Goal: Transaction & Acquisition: Book appointment/travel/reservation

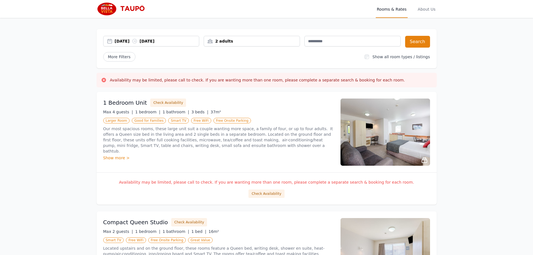
click at [259, 39] on div "2 adults" at bounding box center [252, 41] width 96 height 6
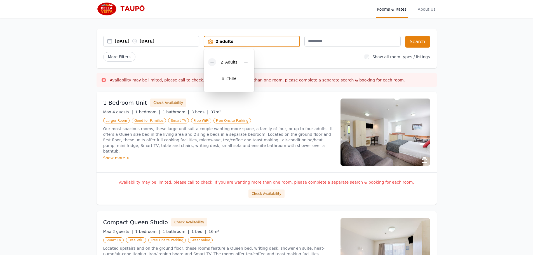
click at [212, 62] on icon at bounding box center [212, 62] width 4 height 4
click at [280, 110] on div "Max 4 guests | 1 bedroom | 1 bathroom | 3 beds | 37m²" at bounding box center [218, 112] width 230 height 6
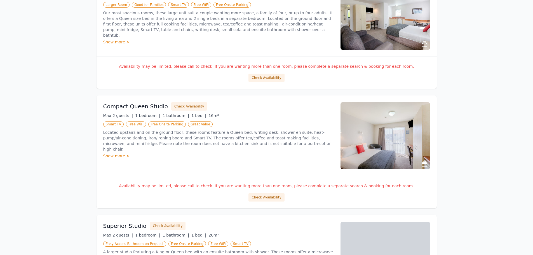
scroll to position [142, 0]
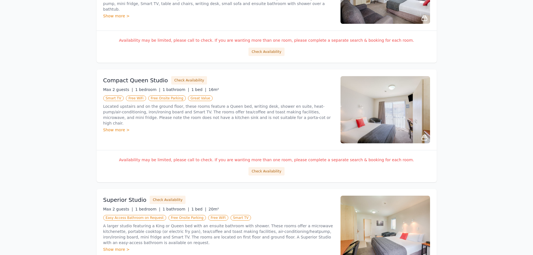
click at [190, 98] on span "Great Value" at bounding box center [200, 98] width 25 height 6
click at [114, 127] on div "Show more >" at bounding box center [218, 130] width 230 height 6
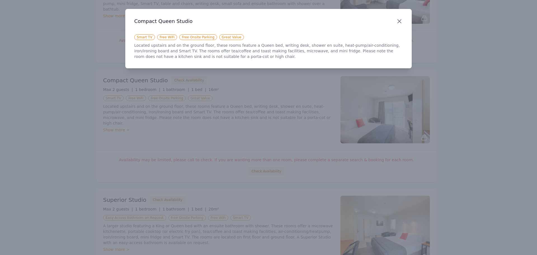
click at [399, 21] on icon "button" at bounding box center [399, 21] width 3 height 3
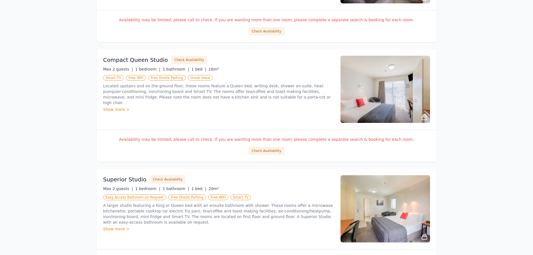
scroll to position [0, 0]
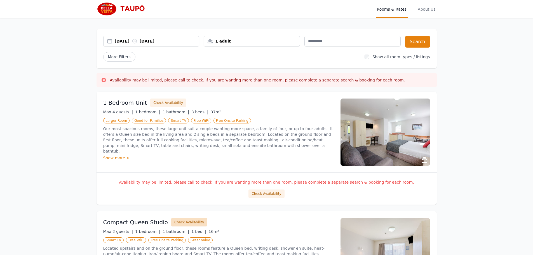
click at [189, 221] on button "Check Availability" at bounding box center [189, 222] width 36 height 8
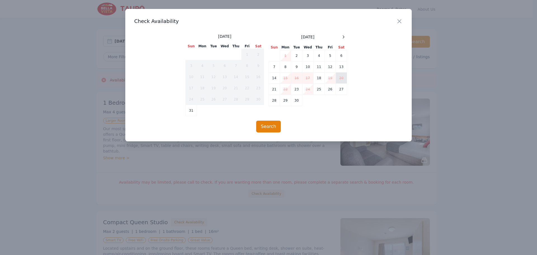
click at [342, 78] on td "20" at bounding box center [341, 77] width 11 height 11
click at [274, 91] on td "21" at bounding box center [274, 89] width 11 height 11
click at [400, 21] on icon "button" at bounding box center [399, 21] width 7 height 7
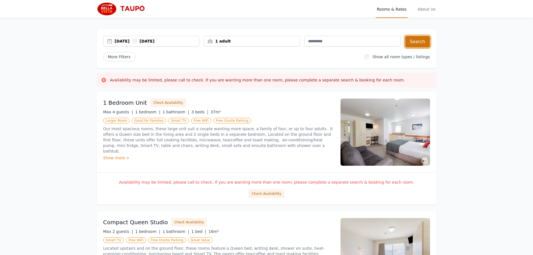
click at [414, 44] on button "Search" at bounding box center [417, 42] width 25 height 12
click at [400, 9] on span "Rooms & Rates" at bounding box center [392, 9] width 32 height 18
click at [394, 9] on span "Rooms & Rates" at bounding box center [392, 9] width 32 height 18
click at [384, 9] on span "Rooms & Rates" at bounding box center [392, 9] width 32 height 18
click at [394, 17] on span "Rooms & Rates" at bounding box center [392, 9] width 32 height 18
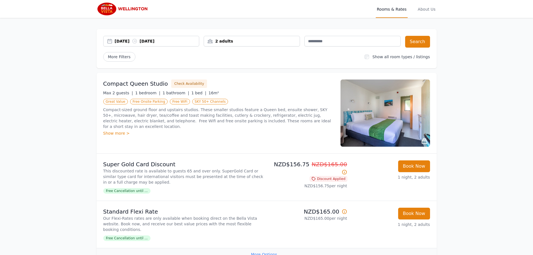
click at [120, 41] on div "31 Aug 2025 01 Sep 2025" at bounding box center [157, 41] width 84 height 6
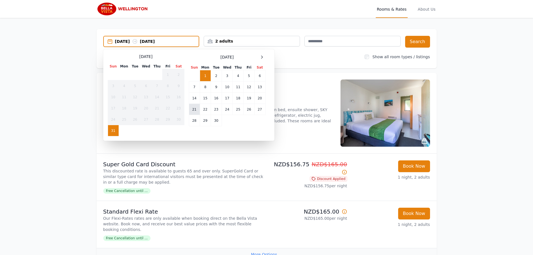
click at [194, 111] on td "21" at bounding box center [194, 109] width 11 height 11
click at [216, 109] on td "23" at bounding box center [216, 109] width 11 height 11
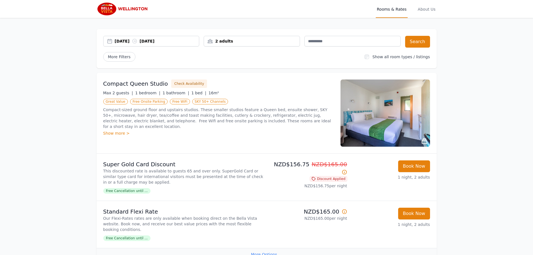
click at [274, 40] on div "2 adults" at bounding box center [252, 41] width 96 height 6
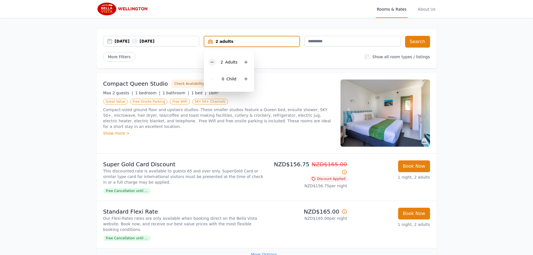
click at [213, 61] on icon at bounding box center [212, 62] width 4 height 4
click at [283, 55] on div "More Filters" at bounding box center [231, 57] width 257 height 10
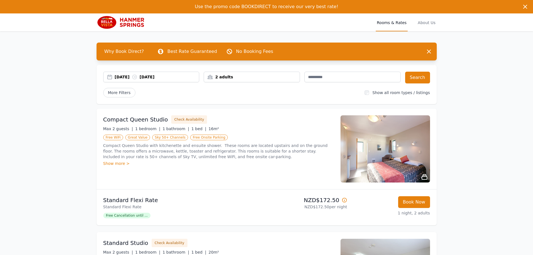
click at [261, 75] on div "2 adults" at bounding box center [252, 77] width 96 height 6
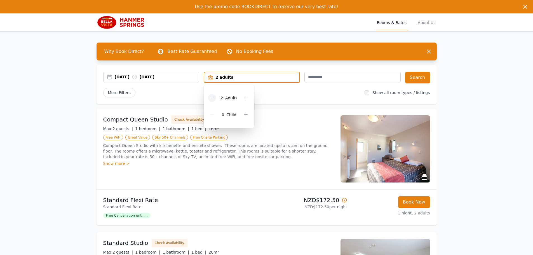
click at [211, 98] on icon at bounding box center [212, 98] width 4 height 4
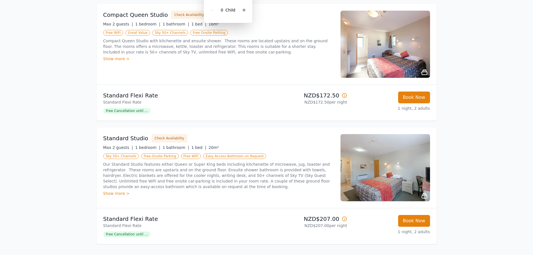
scroll to position [131, 0]
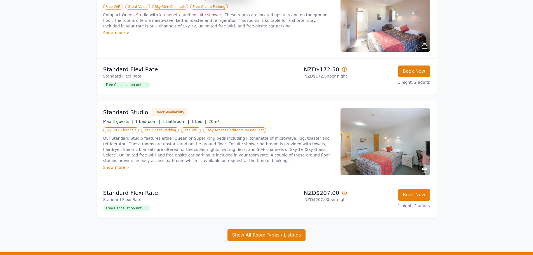
click at [296, 119] on div "Max 2 guests | 1 bedroom | 1 bathroom | 1 bed | 20m²" at bounding box center [218, 122] width 230 height 6
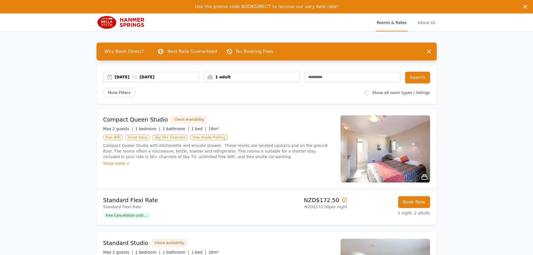
click at [136, 121] on h3 "Compact Queen Studio" at bounding box center [135, 119] width 65 height 8
click at [418, 76] on button "Search" at bounding box center [417, 78] width 25 height 12
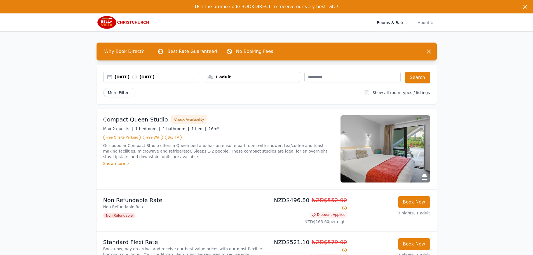
click at [241, 78] on div "1 adult" at bounding box center [252, 77] width 96 height 6
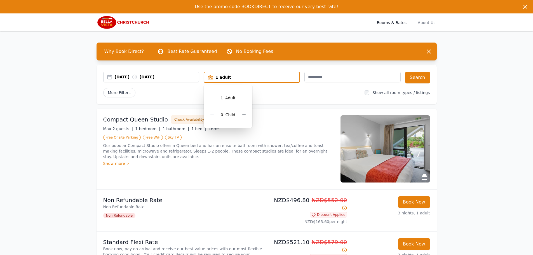
click at [241, 78] on div "1 adult" at bounding box center [251, 77] width 95 height 6
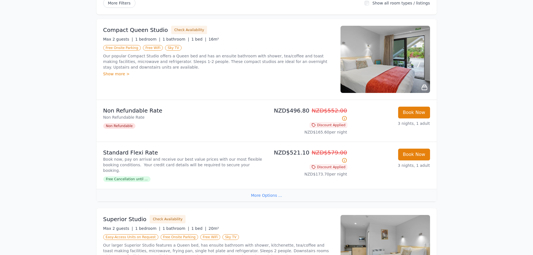
scroll to position [112, 0]
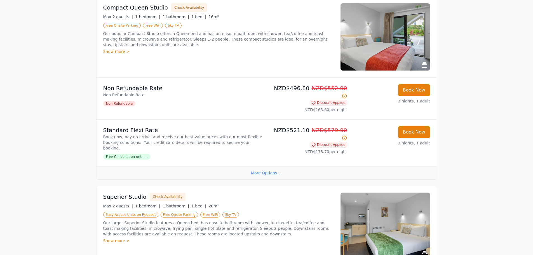
click at [152, 220] on p "Our larger Superior Studio features a Queen bed, has ensuite bathroom with show…" at bounding box center [218, 228] width 230 height 17
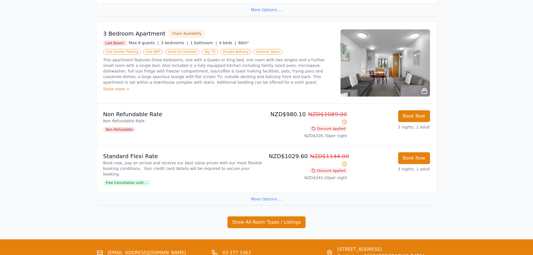
scroll to position [657, 0]
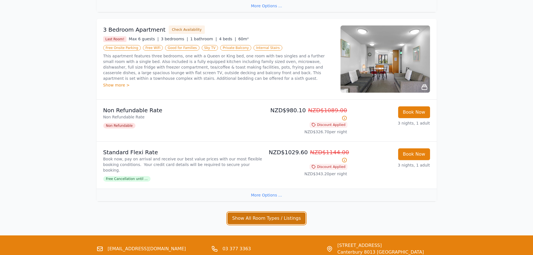
click at [281, 212] on button "Show All Room Types / Listings" at bounding box center [266, 218] width 78 height 12
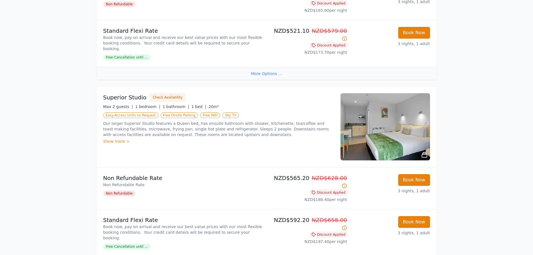
scroll to position [0, 0]
